Goal: Information Seeking & Learning: Understand process/instructions

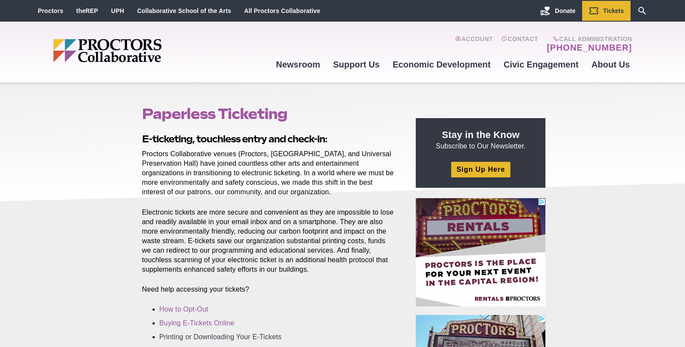
click at [166, 215] on link "Printing or Downloading Your E-Tickets" at bounding box center [220, 336] width 122 height 7
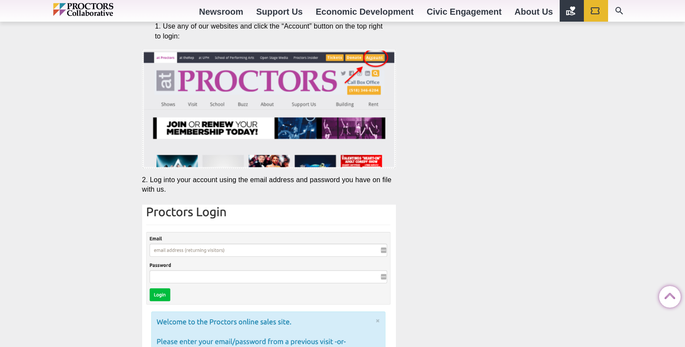
scroll to position [1632, 0]
click at [157, 249] on img at bounding box center [269, 311] width 254 height 214
click at [155, 250] on img at bounding box center [269, 311] width 254 height 214
click at [184, 249] on img at bounding box center [269, 311] width 254 height 214
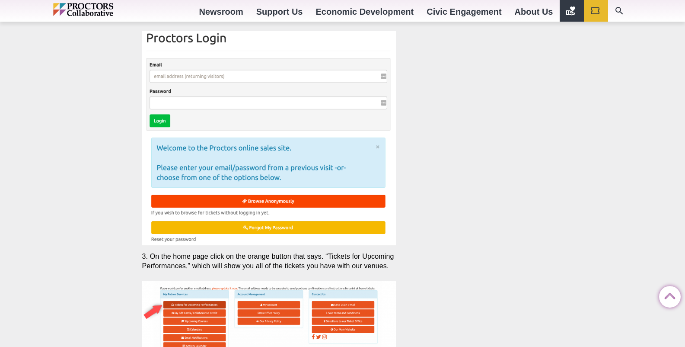
scroll to position [1683, 0]
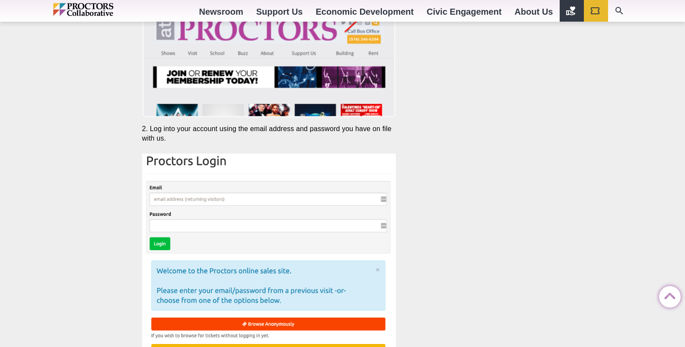
click at [172, 201] on img at bounding box center [269, 260] width 254 height 214
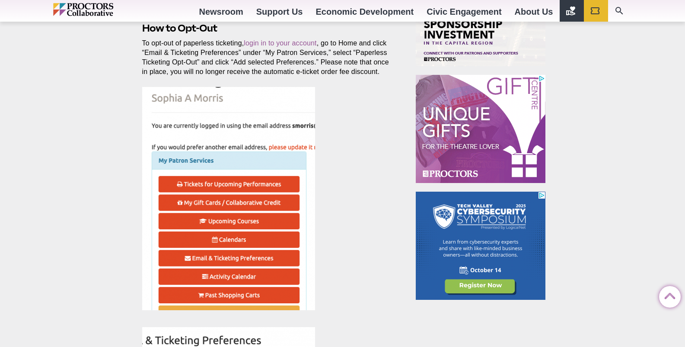
scroll to position [0, 0]
